Goal: Learn about a topic

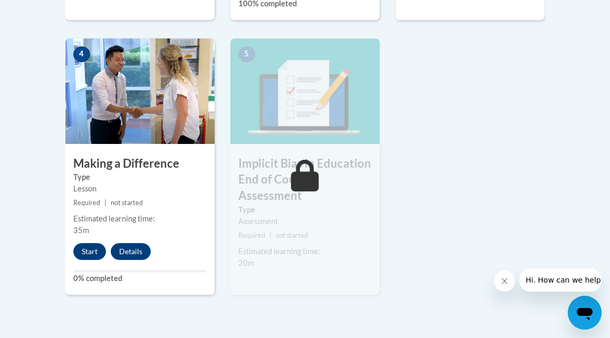
scroll to position [609, 0]
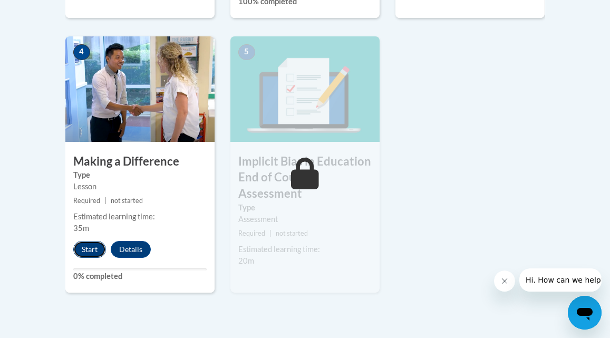
click at [84, 249] on button "Start" at bounding box center [89, 249] width 33 height 17
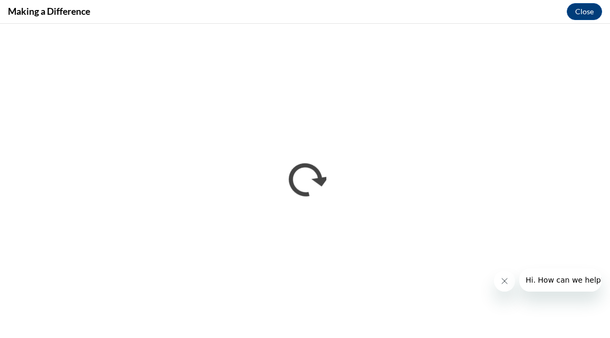
scroll to position [0, 0]
